Goal: Task Accomplishment & Management: Use online tool/utility

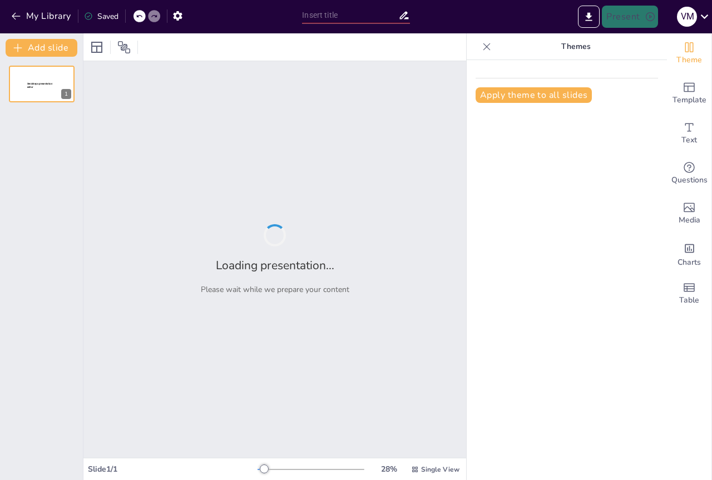
type input "Transformación Digital: Propuesta para la Secretaría de Cátedra y Bedelía en la…"
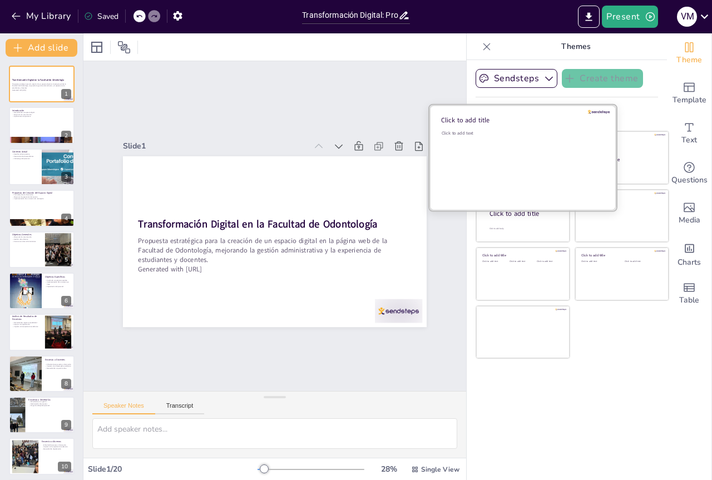
click at [531, 148] on div "Click to add text" at bounding box center [520, 164] width 159 height 69
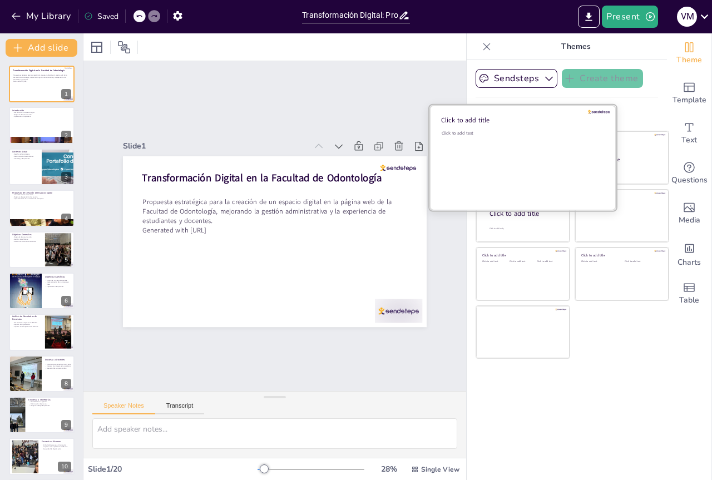
click at [531, 148] on div "Click to add text" at bounding box center [520, 164] width 159 height 69
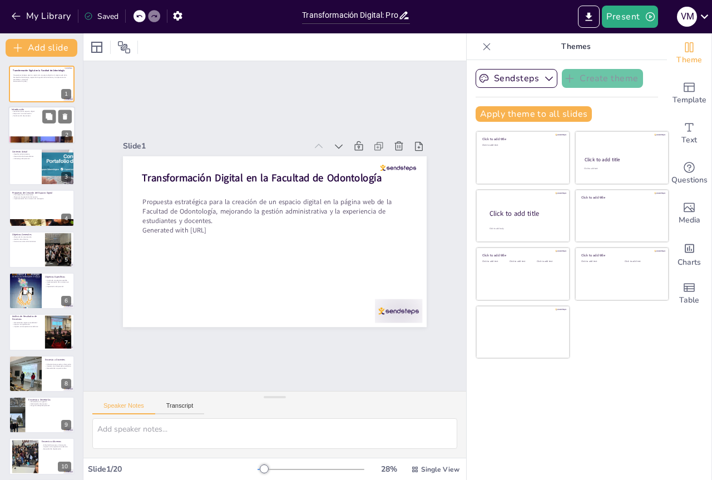
click at [37, 126] on div at bounding box center [41, 126] width 67 height 38
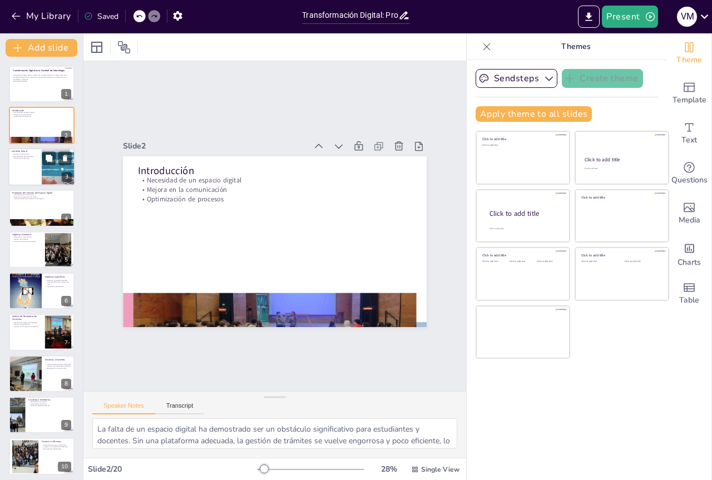
click at [32, 173] on div at bounding box center [41, 167] width 67 height 38
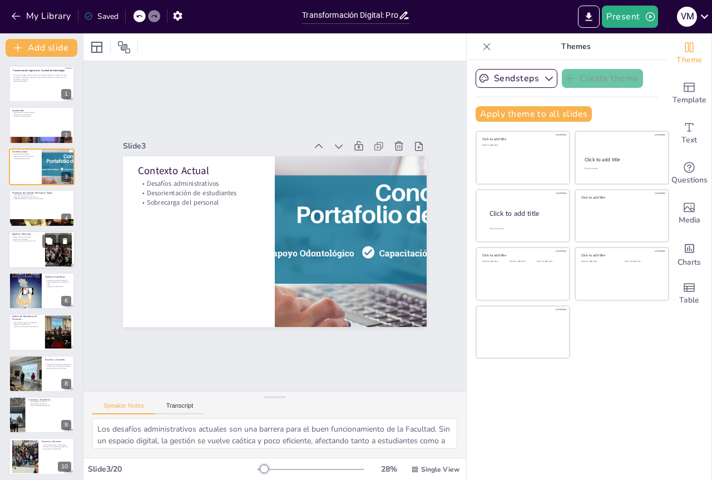
click at [27, 246] on div at bounding box center [41, 250] width 67 height 38
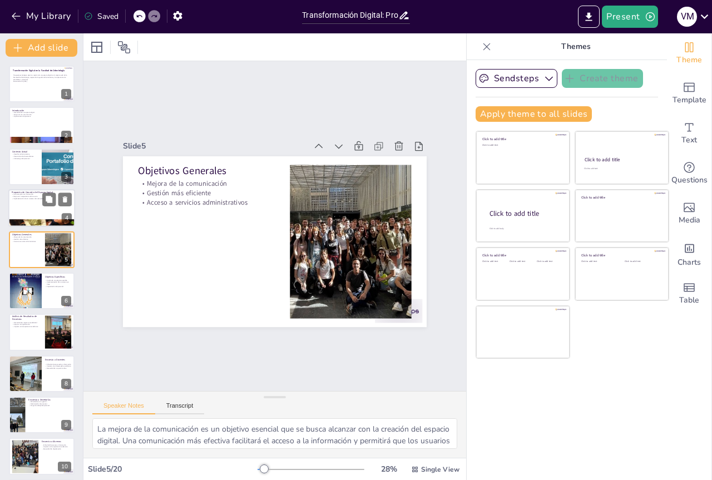
click at [35, 203] on div at bounding box center [41, 208] width 67 height 38
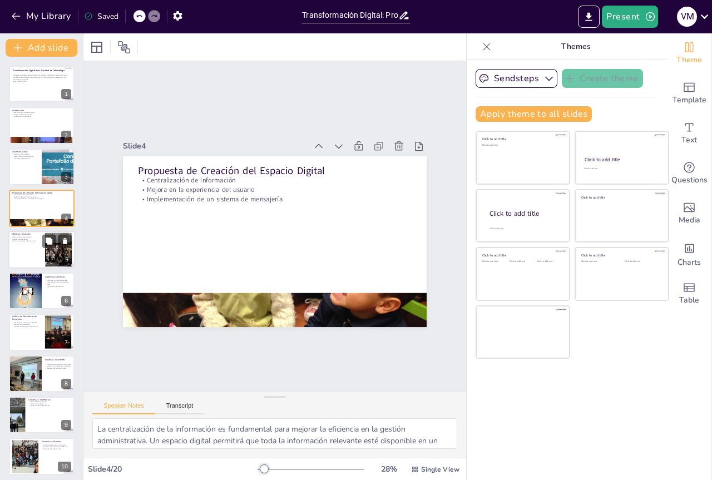
click at [33, 243] on div at bounding box center [41, 250] width 67 height 38
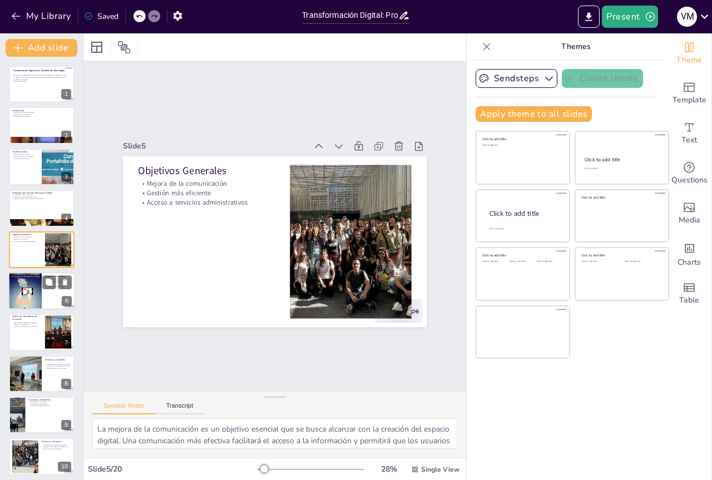
click at [37, 296] on div at bounding box center [24, 290] width 33 height 43
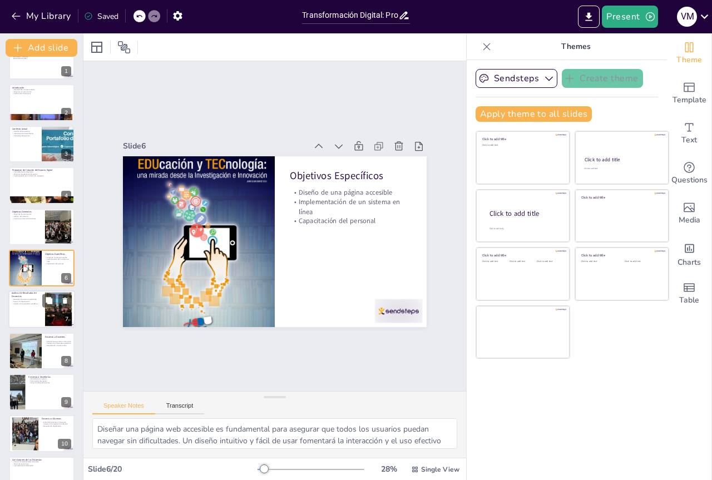
click at [24, 319] on div at bounding box center [41, 310] width 67 height 38
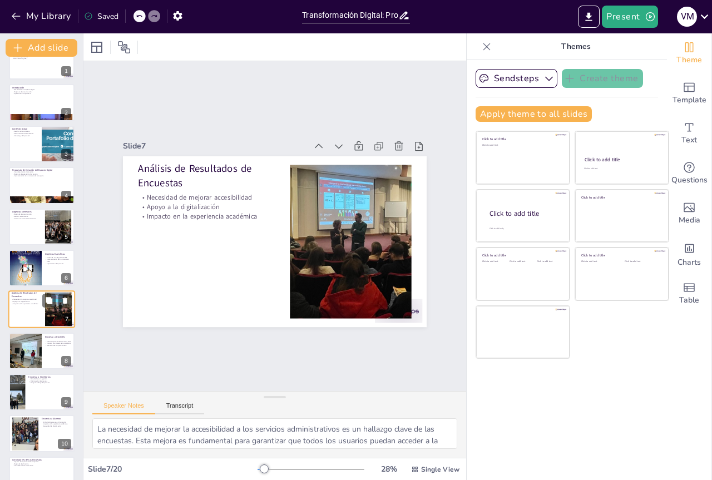
scroll to position [64, 0]
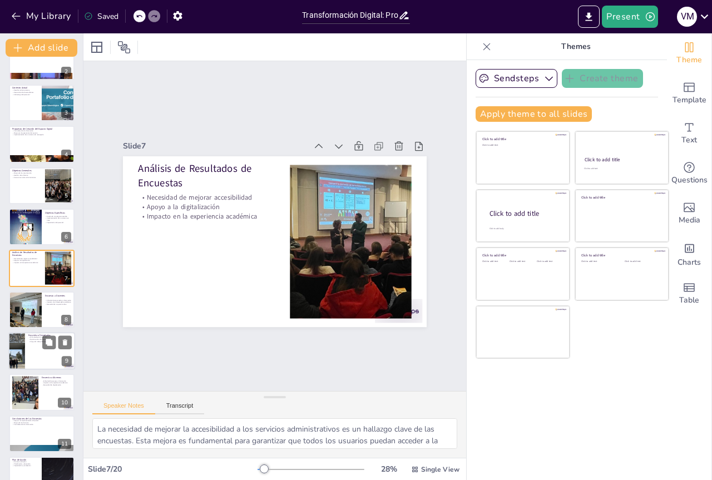
click at [28, 362] on div at bounding box center [41, 351] width 67 height 38
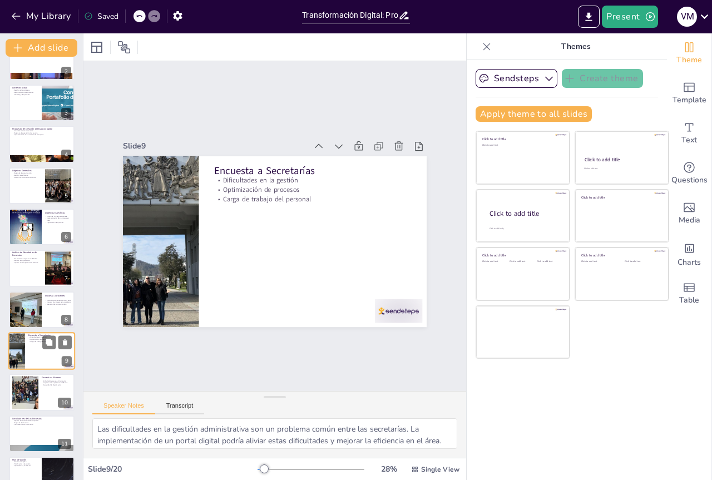
scroll to position [147, 0]
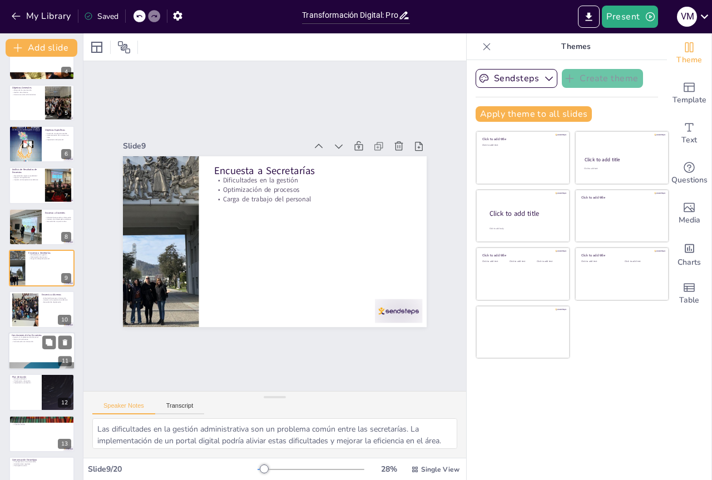
click at [38, 347] on div at bounding box center [41, 351] width 67 height 38
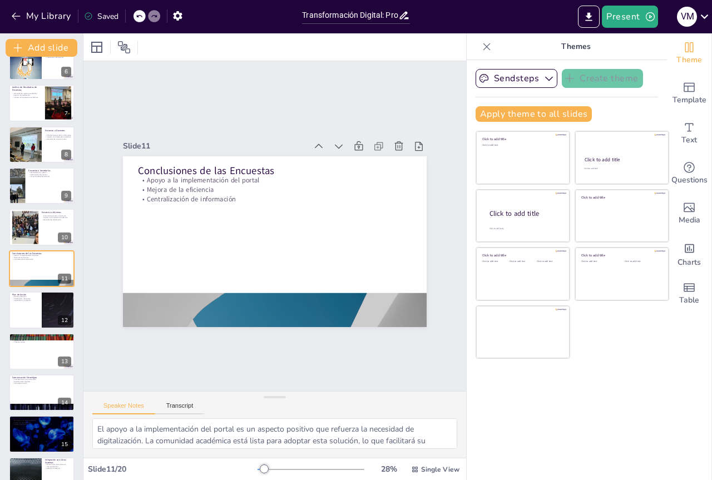
click at [30, 394] on div at bounding box center [42, 392] width 66 height 37
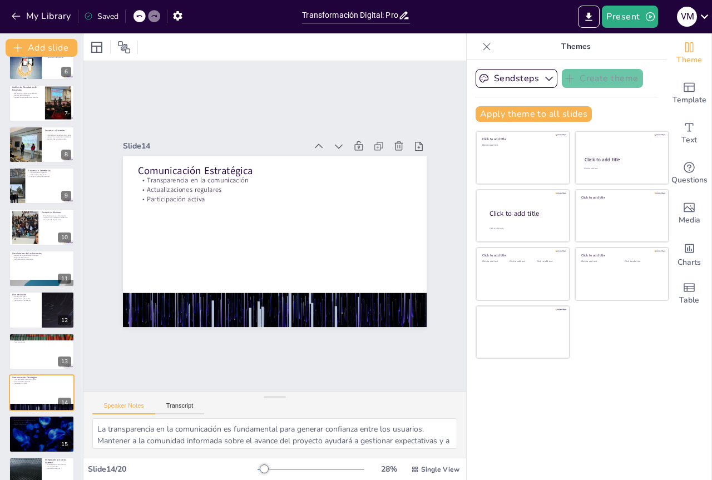
scroll to position [354, 0]
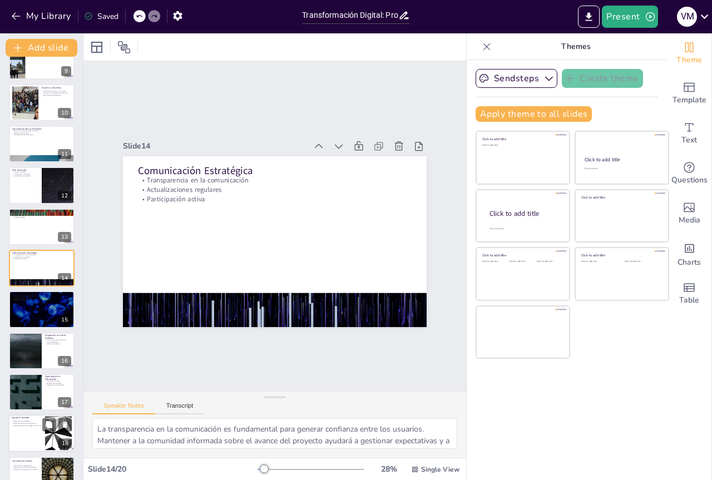
click at [24, 431] on div at bounding box center [41, 434] width 67 height 38
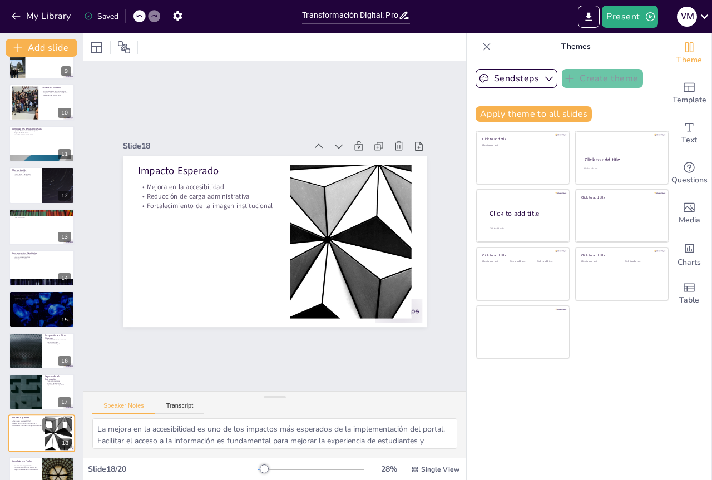
scroll to position [417, 0]
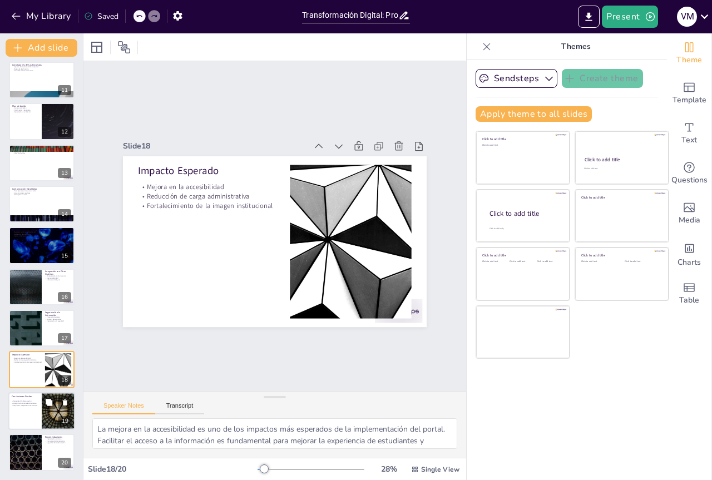
click at [12, 421] on div at bounding box center [41, 411] width 67 height 38
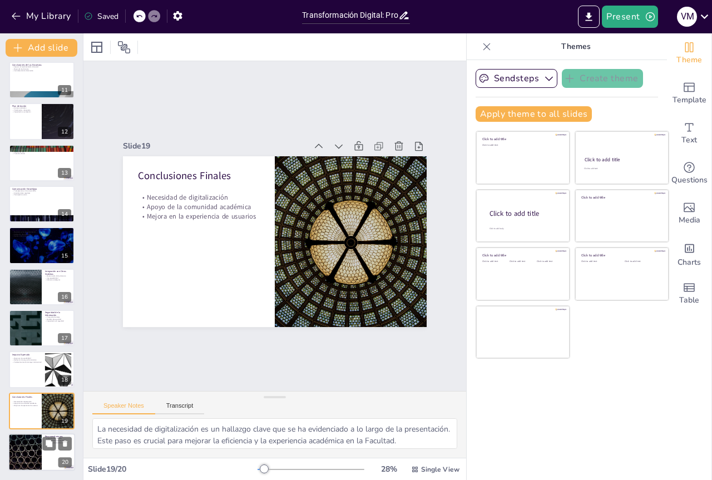
click at [21, 457] on div at bounding box center [25, 452] width 67 height 38
type textarea "La capacitación continua es esencial para asegurar que todos los usuarios estén…"
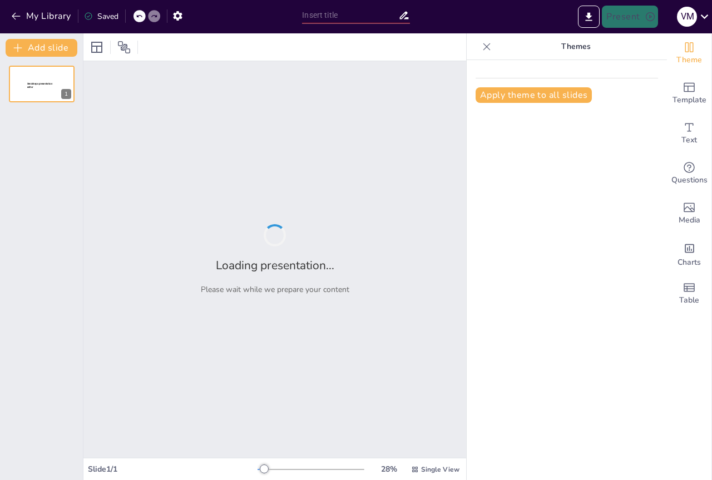
type input "Transformación Digital: Incorporación del Área de Secretaría de Cátedra y Bedel…"
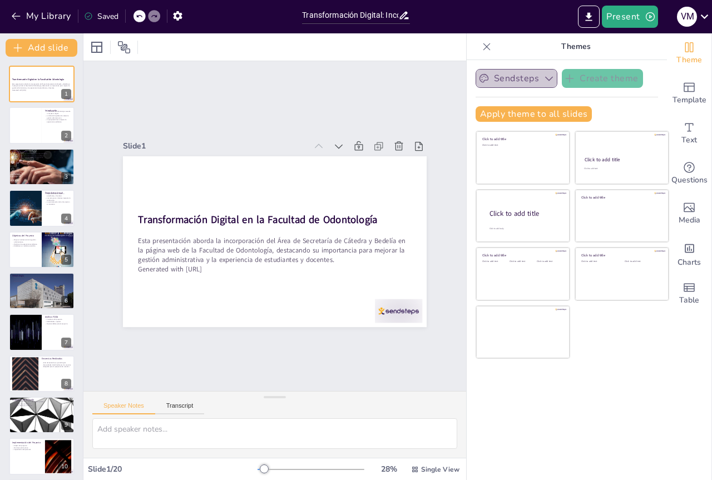
click at [543, 83] on icon "button" at bounding box center [548, 78] width 11 height 11
click at [541, 118] on icon at bounding box center [545, 116] width 9 height 9
click at [27, 121] on div at bounding box center [24, 126] width 33 height 38
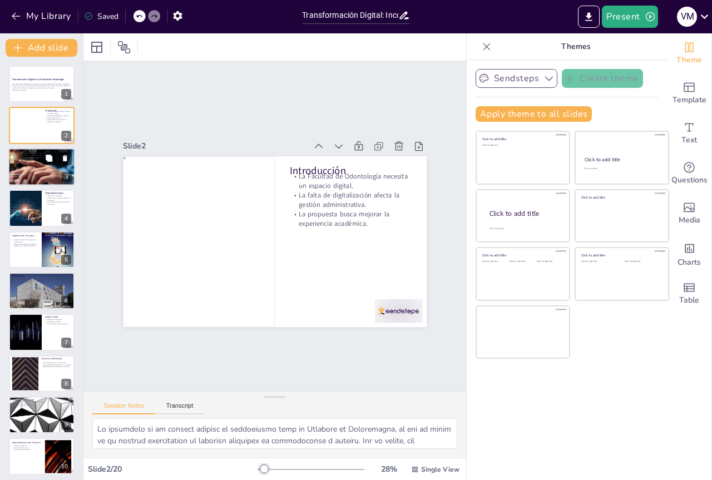
click at [39, 172] on div at bounding box center [41, 166] width 67 height 53
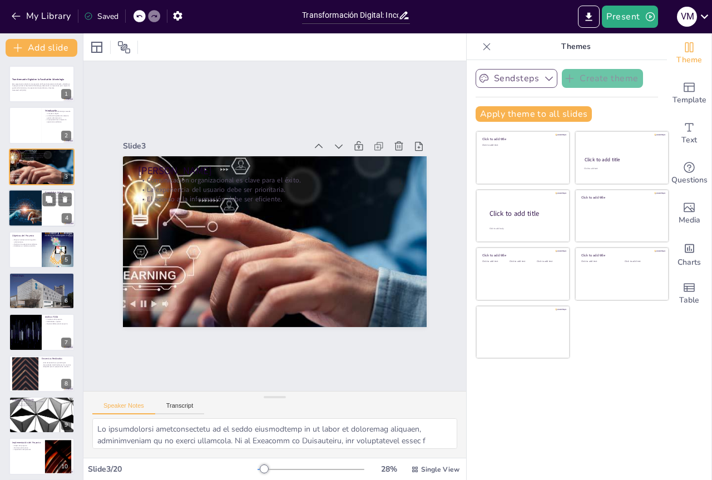
click at [19, 209] on div at bounding box center [24, 207] width 33 height 39
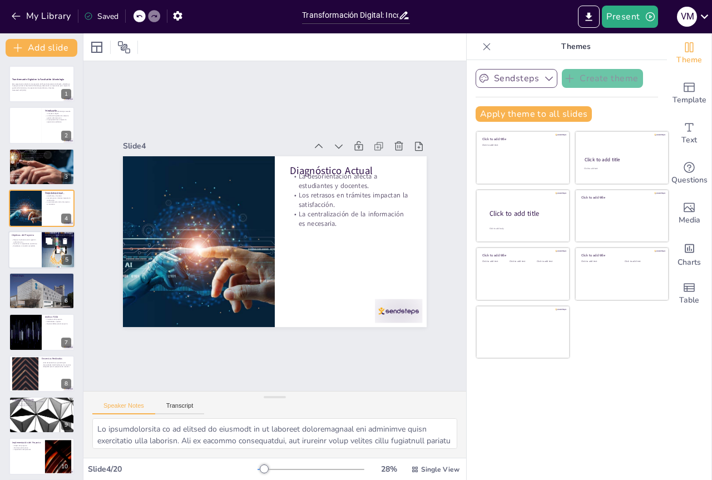
click at [18, 256] on div at bounding box center [41, 250] width 67 height 38
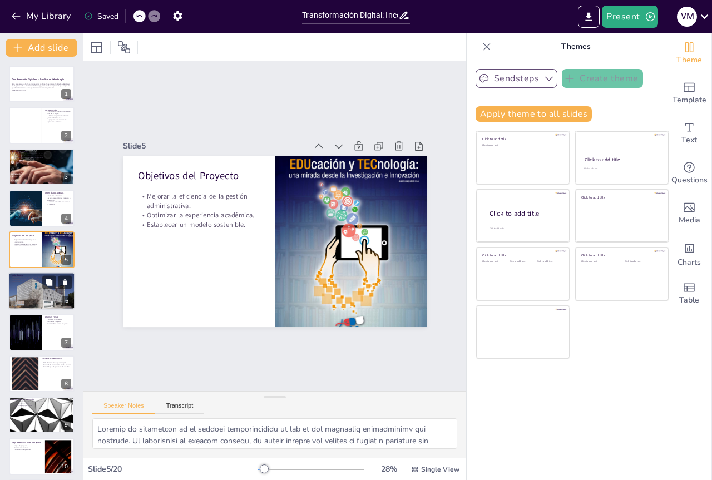
click at [21, 282] on div at bounding box center [41, 291] width 67 height 38
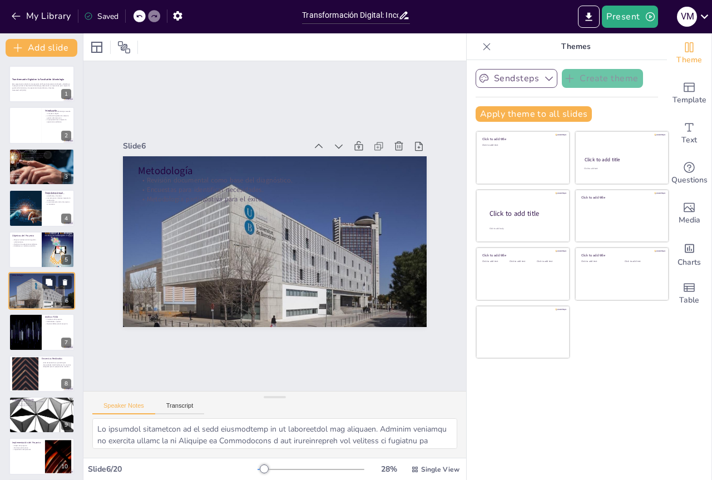
scroll to position [23, 0]
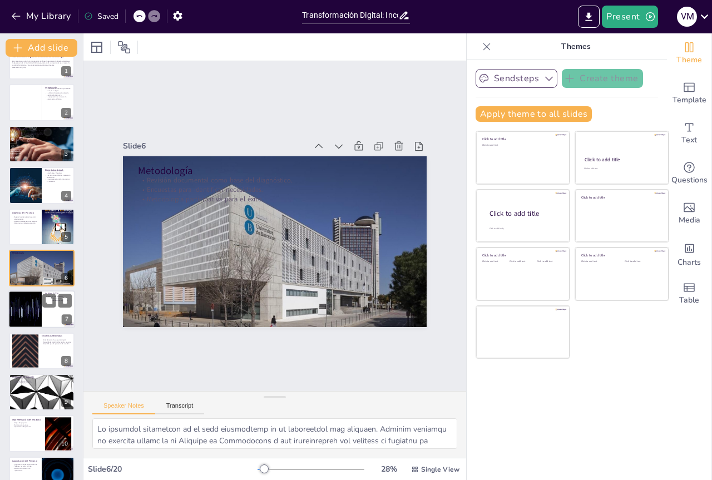
click at [28, 300] on div at bounding box center [25, 310] width 67 height 38
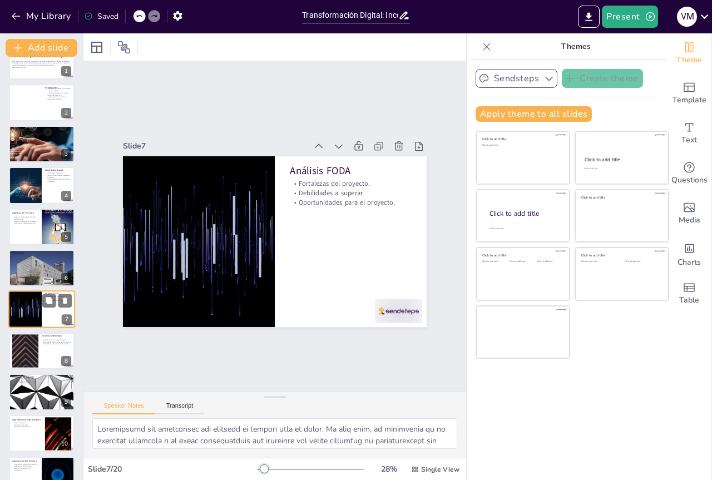
scroll to position [64, 0]
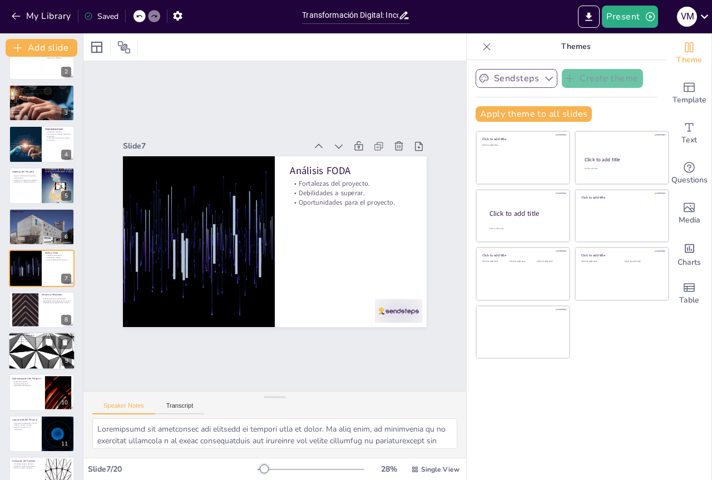
click at [17, 350] on div at bounding box center [41, 351] width 67 height 38
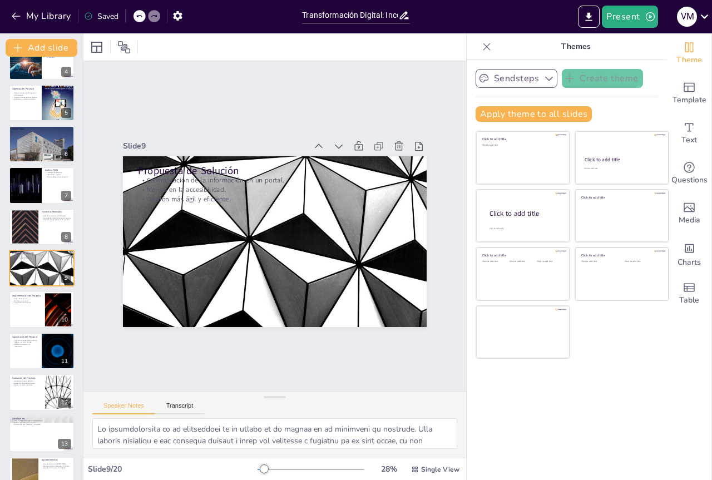
click at [31, 384] on div "Indicadores de éxito definidos. Evaluación continua del sistema. Ajustes y mejo…" at bounding box center [26, 383] width 29 height 6
type textarea "Definir indicadores de éxito es fundamental para medir el impacto del proyecto.…"
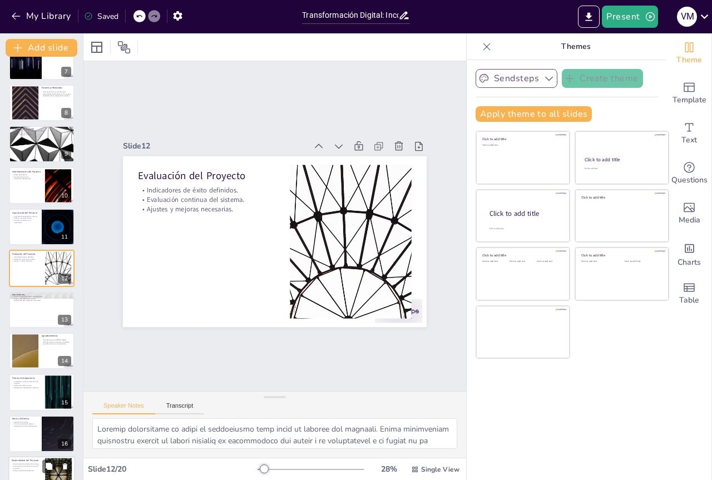
scroll to position [417, 0]
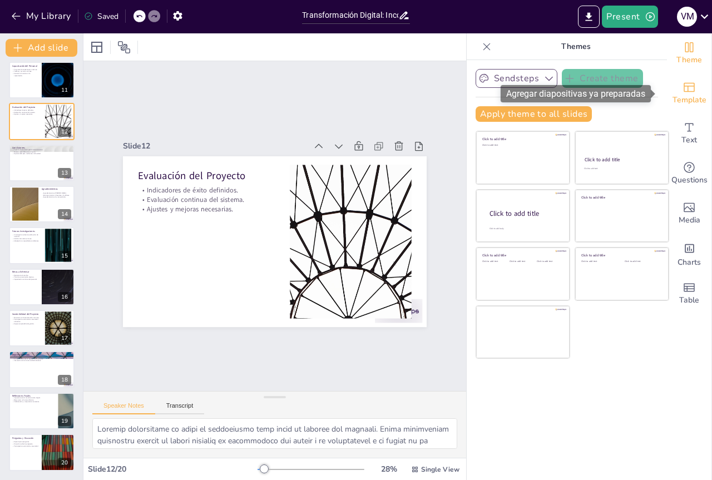
click at [679, 97] on span "Template" at bounding box center [689, 100] width 34 height 12
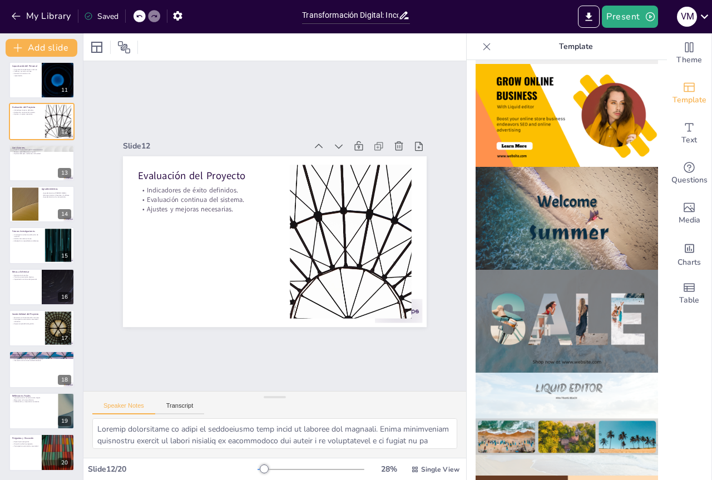
scroll to position [270, 0]
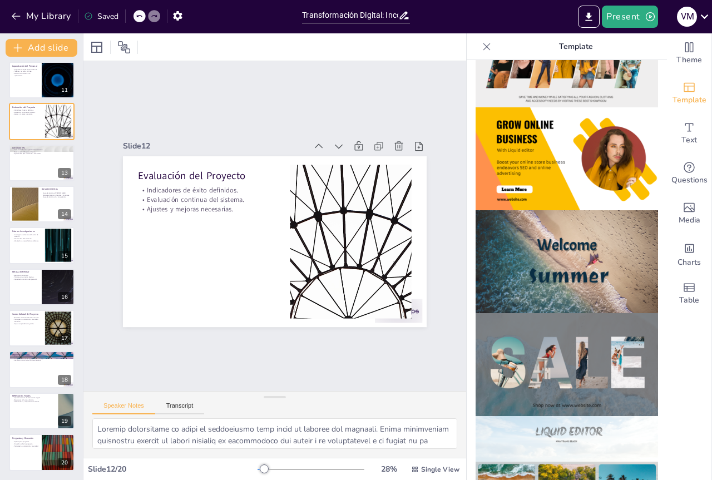
click at [540, 251] on img at bounding box center [566, 261] width 182 height 103
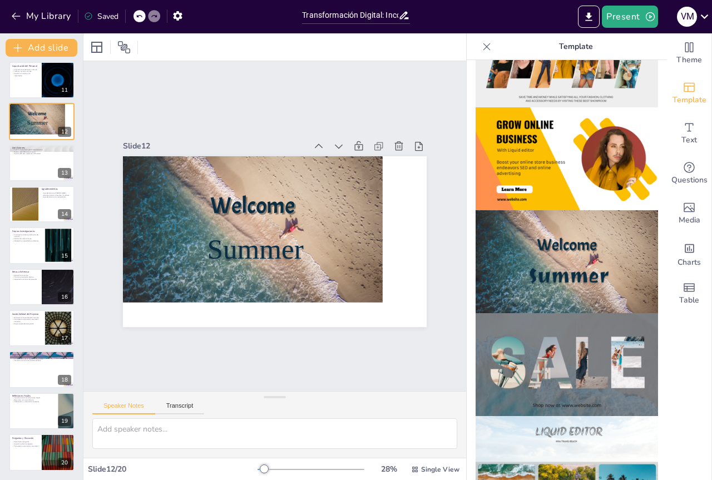
click at [540, 251] on img at bounding box center [566, 261] width 182 height 103
